Goal: Task Accomplishment & Management: Manage account settings

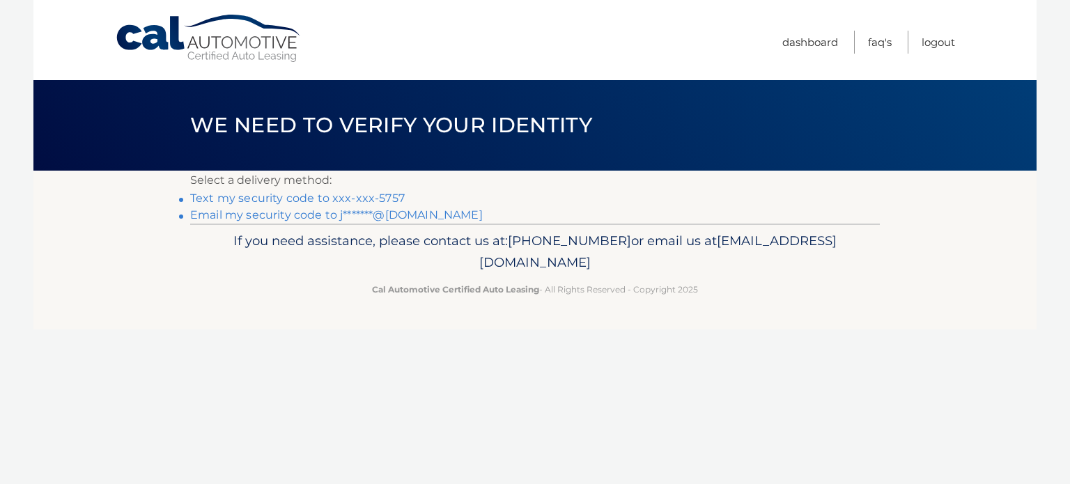
click at [313, 192] on link "Text my security code to xxx-xxx-5757" at bounding box center [297, 198] width 215 height 13
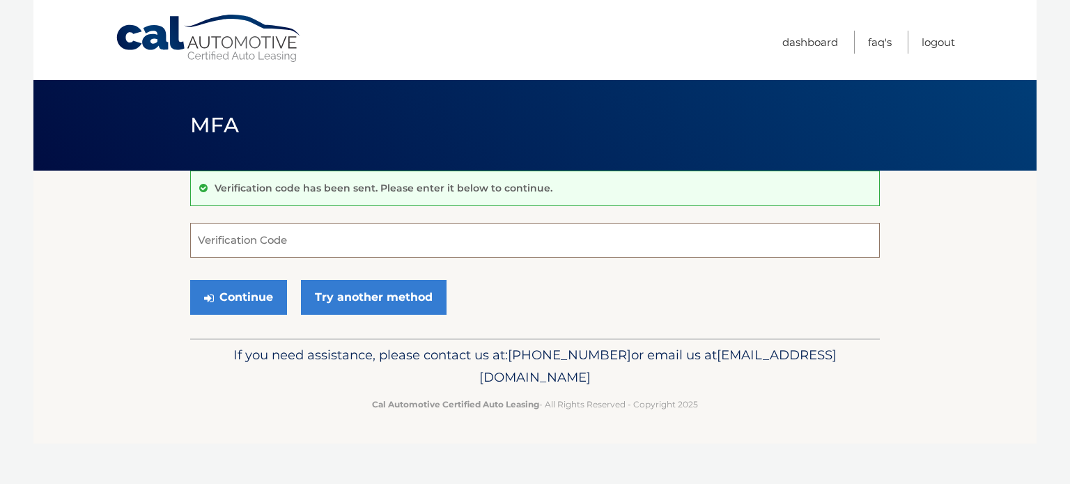
click at [317, 229] on input "Verification Code" at bounding box center [535, 240] width 690 height 35
click at [219, 240] on input "35837" at bounding box center [535, 240] width 690 height 35
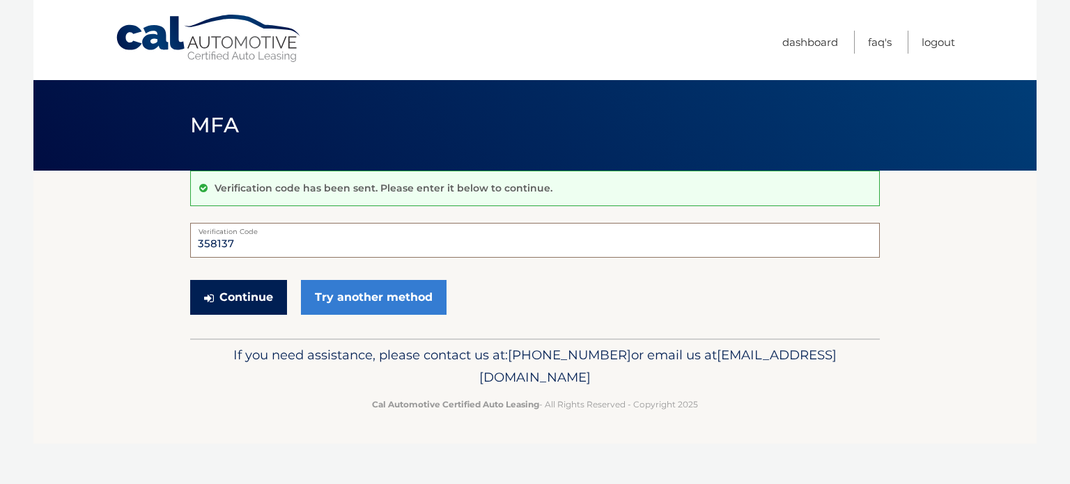
type input "358137"
click at [233, 296] on button "Continue" at bounding box center [238, 297] width 97 height 35
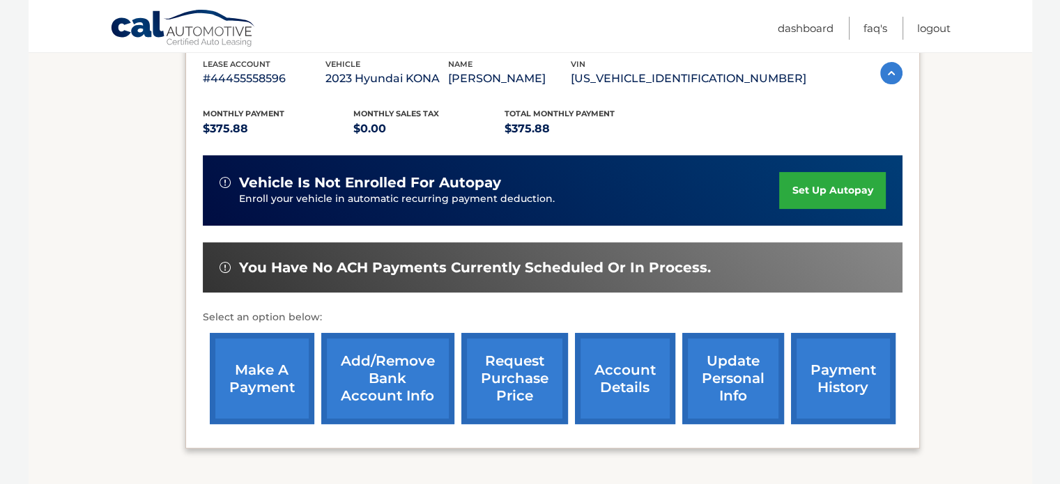
scroll to position [348, 0]
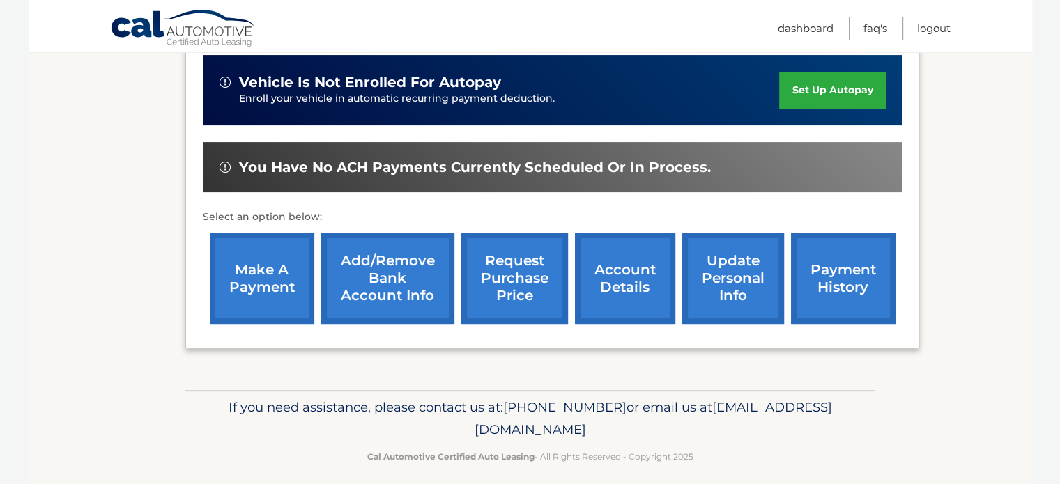
click at [611, 274] on link "account details" at bounding box center [625, 278] width 100 height 91
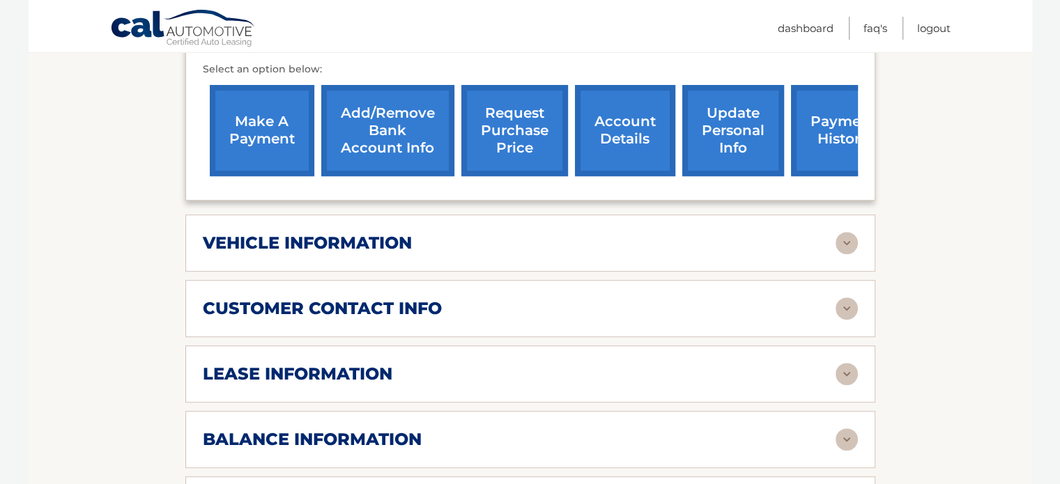
scroll to position [557, 0]
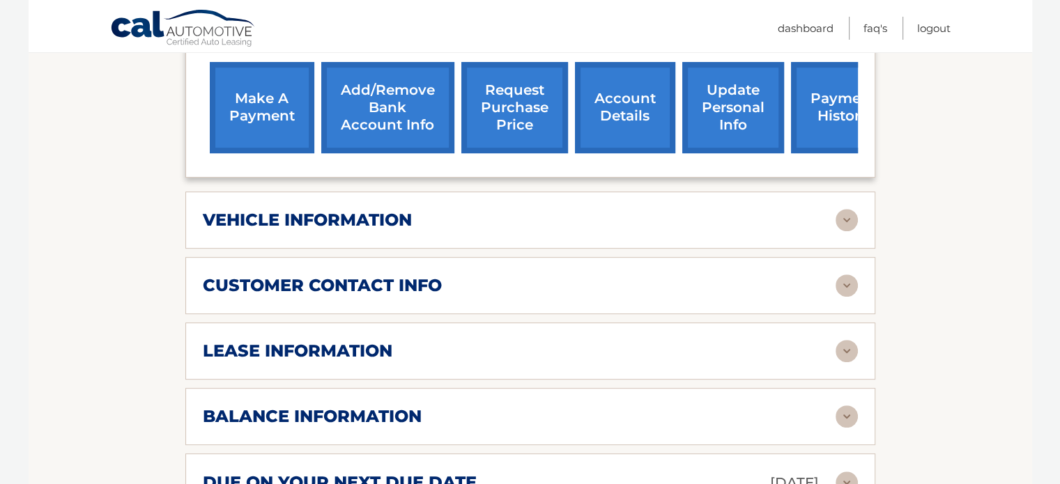
click at [836, 340] on img at bounding box center [846, 351] width 22 height 22
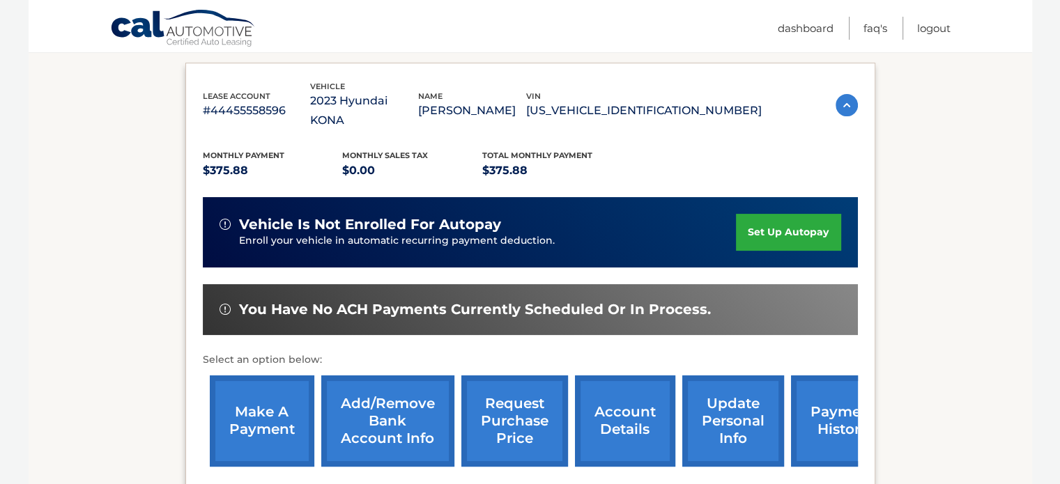
scroll to position [139, 0]
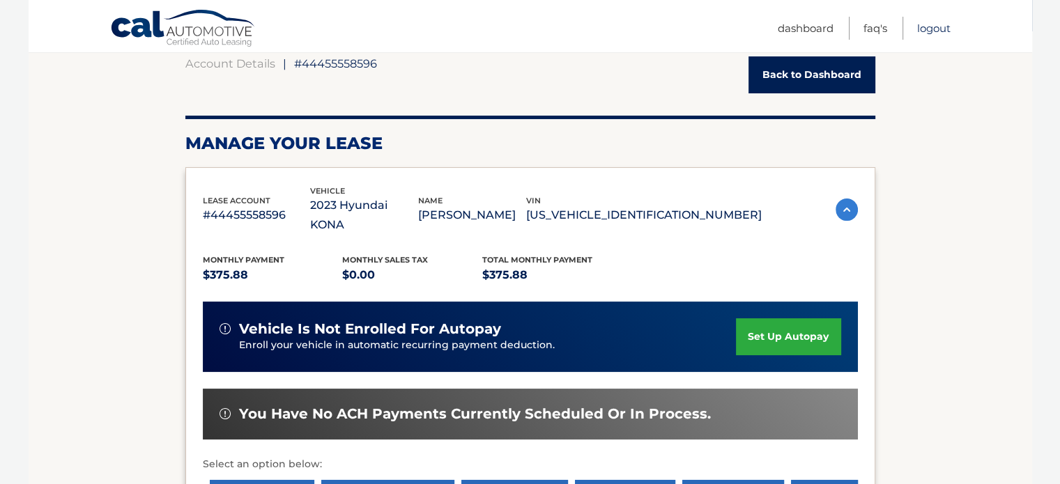
click at [931, 30] on link "Logout" at bounding box center [933, 28] width 33 height 23
